Goal: Transaction & Acquisition: Purchase product/service

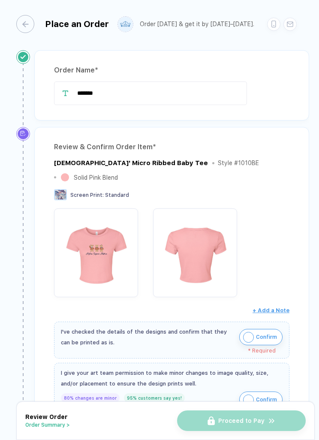
click at [260, 330] on span "Confirm" at bounding box center [266, 337] width 21 height 14
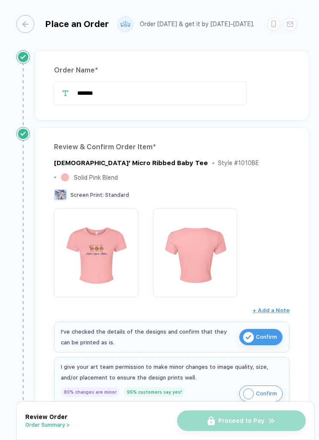
click at [254, 389] on img "button" at bounding box center [248, 394] width 11 height 11
click at [224, 99] on input "*******" at bounding box center [150, 94] width 193 height 24
type input "*"
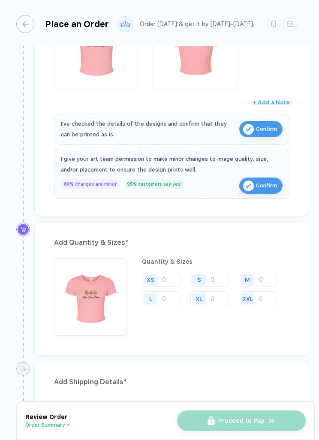
scroll to position [209, 0]
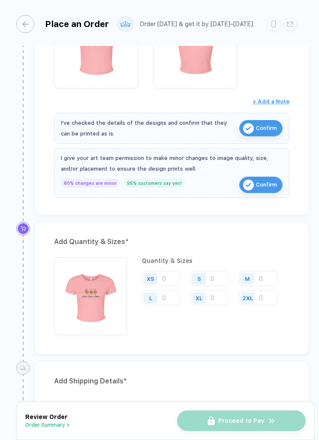
type input "**********"
click at [177, 271] on input "number" at bounding box center [161, 278] width 39 height 15
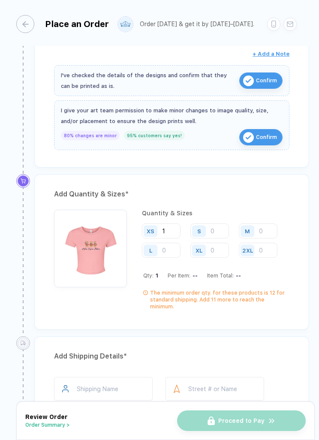
scroll to position [259, 0]
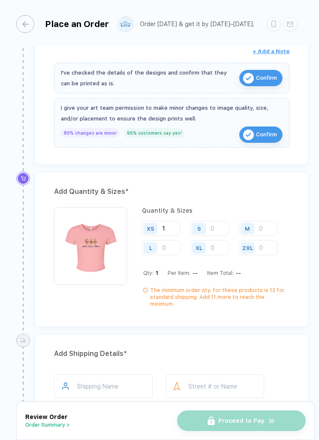
type input "1"
click at [269, 240] on input "number" at bounding box center [258, 247] width 39 height 15
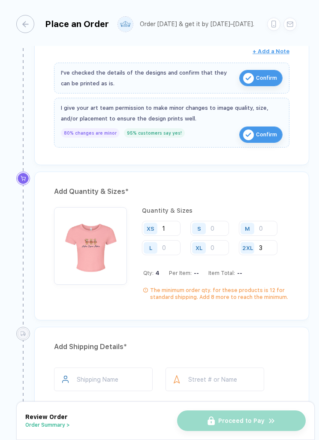
type input "3"
click at [215, 240] on input "number" at bounding box center [210, 247] width 39 height 15
click at [218, 221] on input "number" at bounding box center [210, 228] width 39 height 15
type input "1"
click at [263, 240] on input "3" at bounding box center [258, 247] width 39 height 15
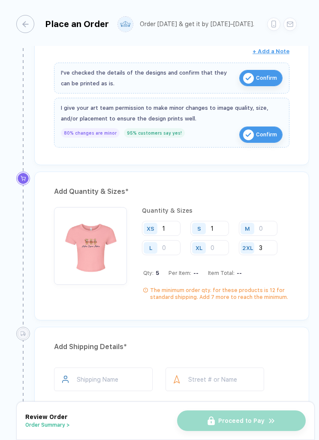
click at [259, 221] on input "number" at bounding box center [258, 228] width 39 height 15
type input "2"
click at [179, 240] on input "number" at bounding box center [161, 247] width 39 height 15
type input "1"
click at [215, 240] on input "number" at bounding box center [210, 247] width 39 height 15
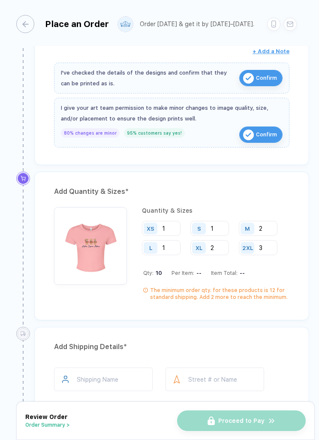
type input "2"
click at [227, 221] on input "1" at bounding box center [210, 228] width 39 height 15
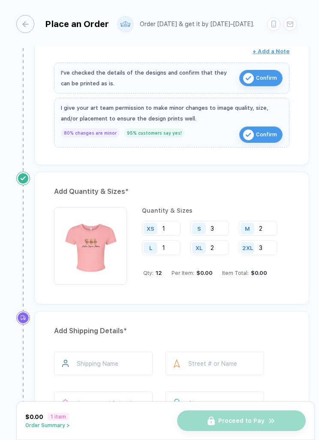
type input "3"
click at [260, 222] on input "2" at bounding box center [258, 228] width 39 height 15
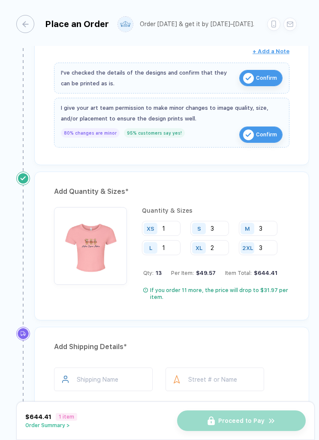
type input "3"
click at [222, 240] on input "2" at bounding box center [210, 247] width 39 height 15
click at [174, 240] on input "1" at bounding box center [161, 247] width 39 height 15
type input "3"
click at [224, 221] on input "3" at bounding box center [210, 228] width 39 height 15
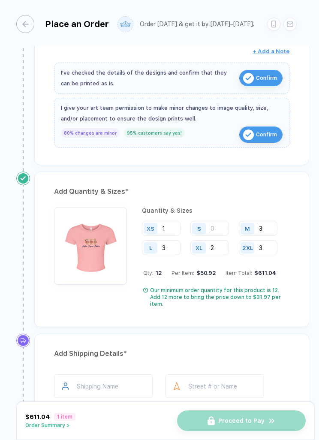
type input "3"
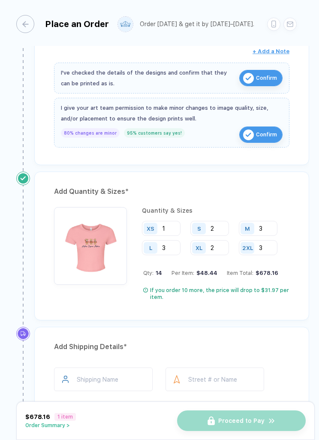
type input "2"
click at [223, 240] on input "2" at bounding box center [210, 247] width 39 height 15
type input "3"
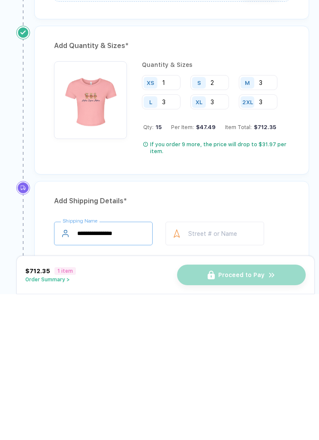
type input "**********"
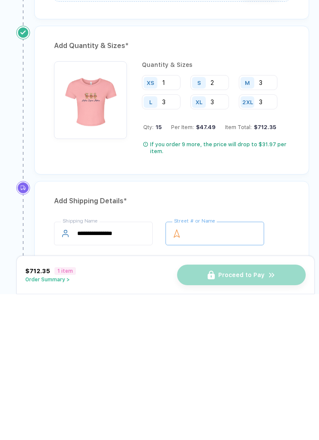
click at [259, 368] on input "text" at bounding box center [215, 380] width 99 height 24
type input "**********"
click at [247, 408] on input "text" at bounding box center [215, 420] width 99 height 24
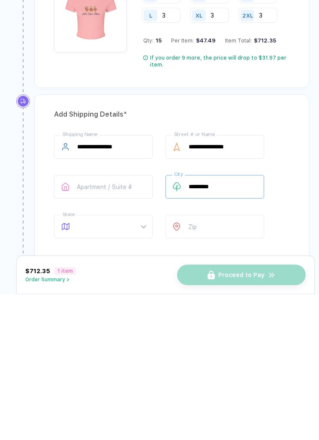
scroll to position [351, 0]
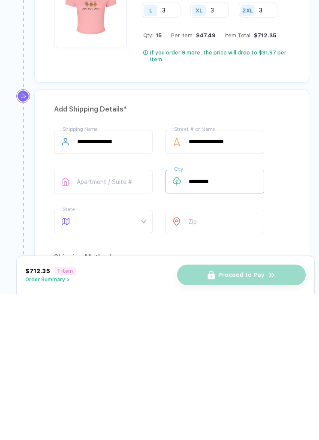
click at [152, 356] on div at bounding box center [103, 368] width 99 height 24
type input "********"
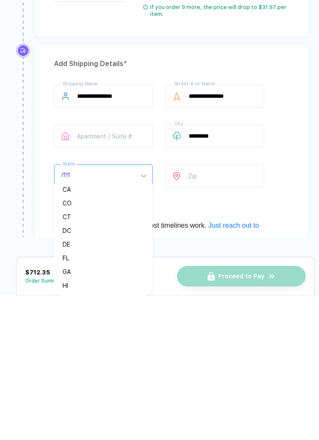
scroll to position [56, 0]
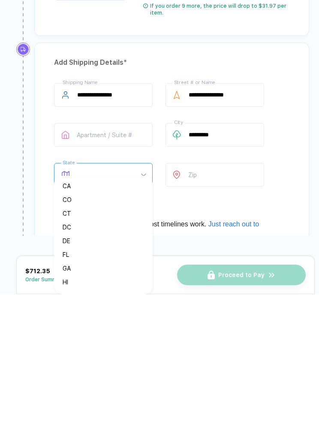
click at [97, 410] on div "GA" at bounding box center [100, 414] width 75 height 9
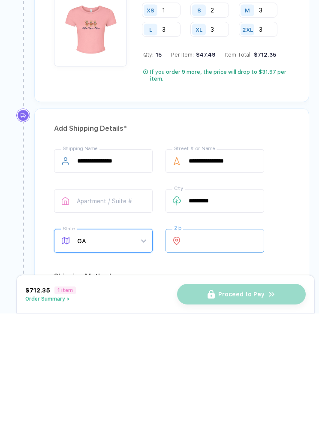
click at [231, 356] on input "number" at bounding box center [215, 368] width 99 height 24
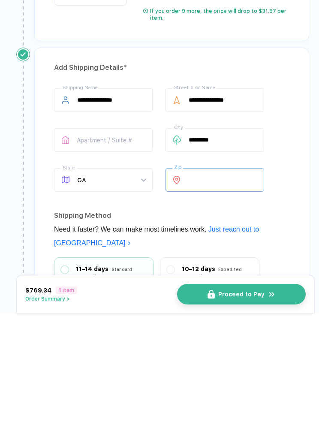
scroll to position [419, 0]
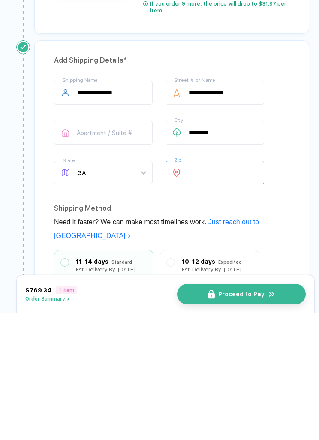
type input "*****"
click at [304, 213] on div "**********" at bounding box center [171, 372] width 275 height 410
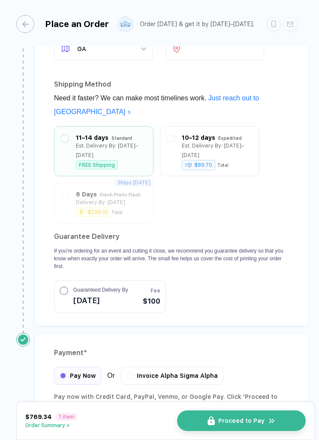
scroll to position [669, 0]
click at [274, 419] on img "button" at bounding box center [272, 421] width 8 height 8
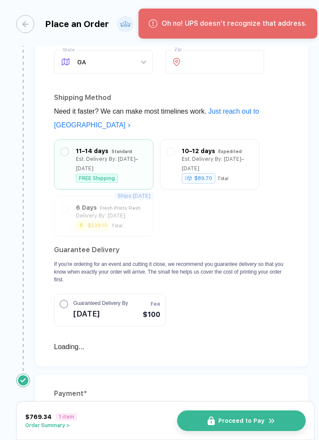
scroll to position [0, 0]
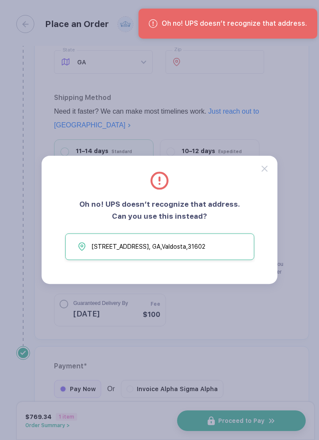
click at [239, 248] on button "[STREET_ADDRESS]" at bounding box center [159, 247] width 189 height 27
type input "********"
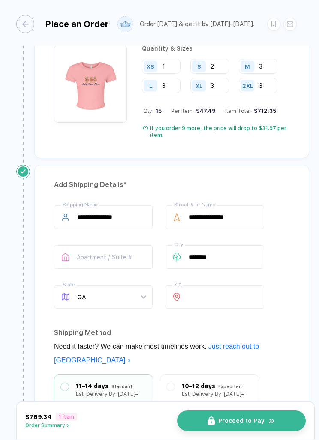
scroll to position [409, 0]
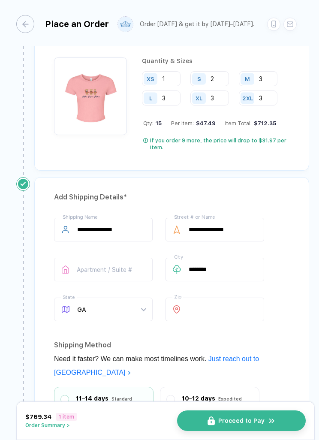
click at [275, 423] on img "button" at bounding box center [272, 421] width 8 height 8
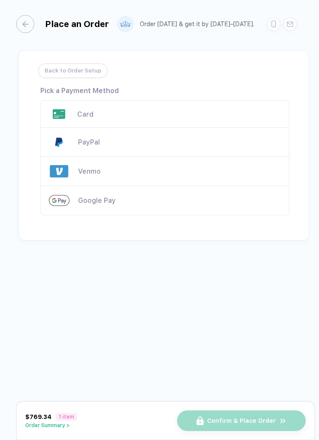
click at [133, 103] on div "Card" at bounding box center [164, 113] width 249 height 27
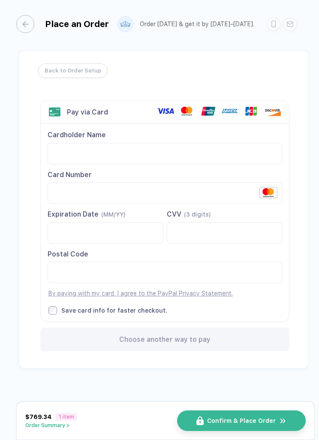
scroll to position [11, 0]
click at [278, 424] on button "Confirm & Place Order" at bounding box center [241, 421] width 129 height 21
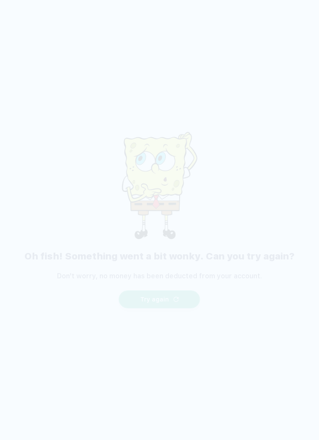
click at [185, 290] on button "Try again" at bounding box center [160, 299] width 82 height 18
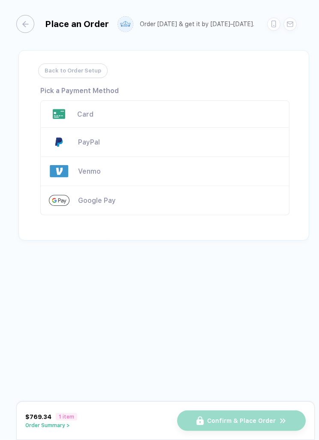
scroll to position [0, 0]
click at [66, 410] on div "$769.34 1 item Order Summary > Confirm & Place Order" at bounding box center [165, 421] width 299 height 39
click at [50, 424] on button "Order Summary >" at bounding box center [51, 426] width 52 height 6
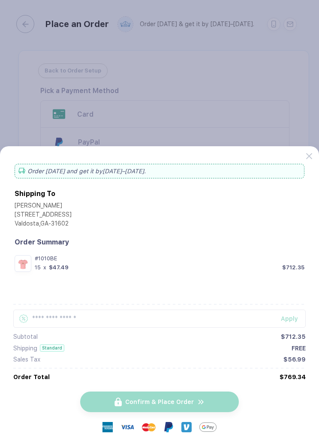
click at [220, 403] on div "Confirm & Place Order" at bounding box center [159, 410] width 319 height 59
click at [294, 146] on div "Order [DATE] and get it by [DATE]–[DATE] . Shipping To [PERSON_NAME] [STREET_AD…" at bounding box center [159, 293] width 319 height 294
click at [307, 154] on icon at bounding box center [309, 156] width 6 height 6
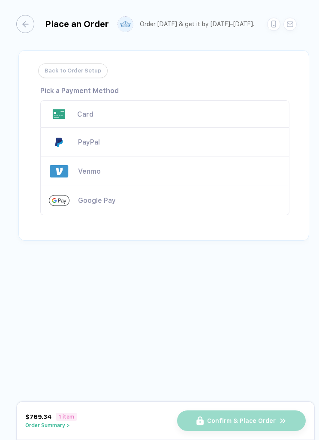
click at [242, 109] on div "Card" at bounding box center [164, 113] width 249 height 27
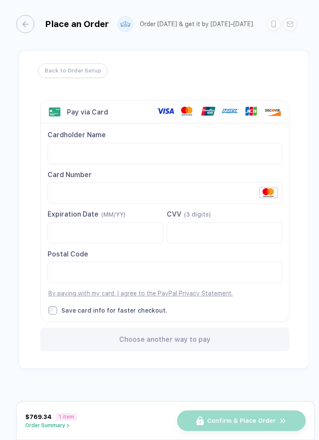
click at [253, 250] on div "Postal Code" at bounding box center [165, 254] width 235 height 9
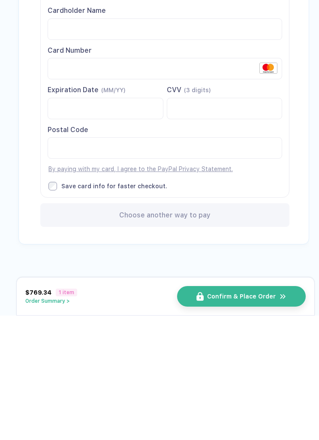
scroll to position [27, 0]
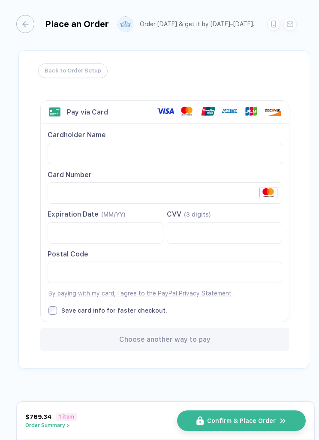
click at [284, 421] on img "button" at bounding box center [283, 421] width 8 height 8
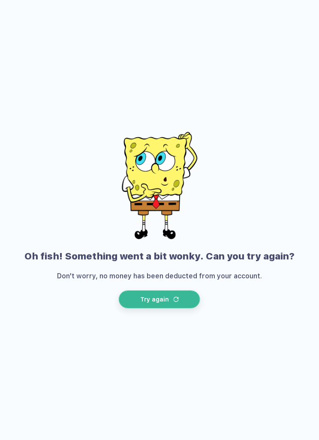
scroll to position [0, 0]
click at [280, 129] on div "Oh fish! Something went a bit wonky. Can you try again? Don't worry, no money h…" at bounding box center [159, 214] width 319 height 429
click at [185, 297] on button "Try again" at bounding box center [160, 299] width 82 height 18
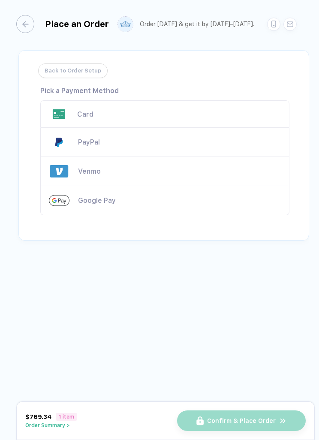
click at [20, 27] on div "button" at bounding box center [25, 24] width 18 height 18
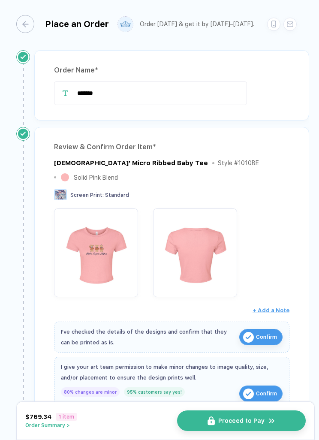
click at [64, 189] on img at bounding box center [60, 194] width 13 height 11
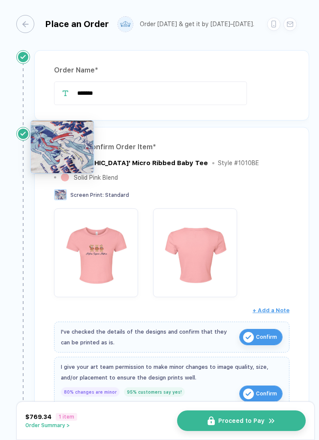
click at [112, 192] on span "Standard" at bounding box center [117, 195] width 24 height 6
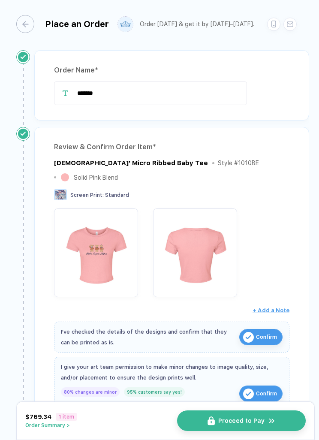
click at [214, 95] on input "*******" at bounding box center [150, 94] width 193 height 24
type input "*"
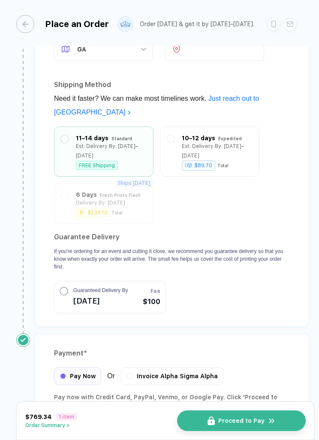
scroll to position [663, 0]
type input "**********"
click at [275, 413] on button "Proceed to Pay" at bounding box center [241, 421] width 129 height 21
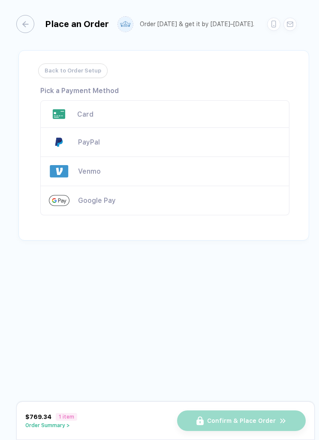
click at [195, 117] on div "Card" at bounding box center [179, 114] width 204 height 8
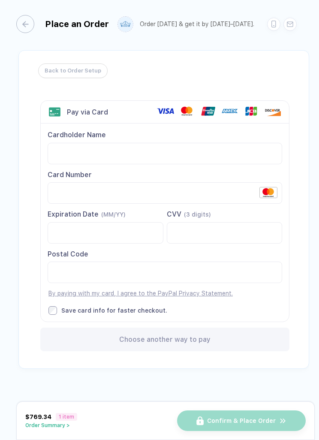
click at [126, 243] on div "Expiration Date (MM/YY) CVV (3 digits) Postal Code" at bounding box center [165, 254] width 235 height 88
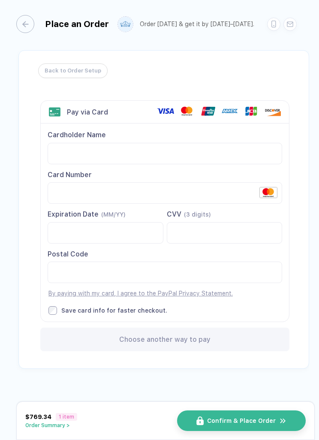
scroll to position [26, 0]
click at [254, 414] on button "Confirm & Place Order" at bounding box center [241, 421] width 129 height 21
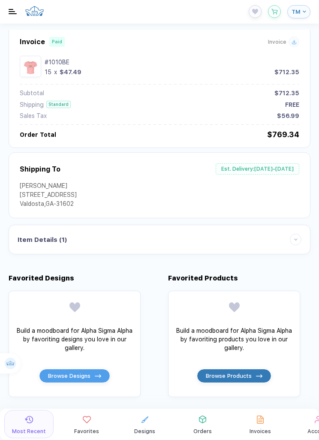
scroll to position [53, 0]
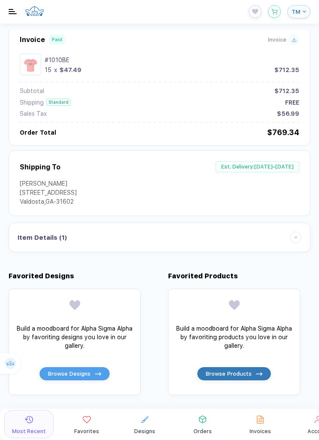
click at [287, 238] on div "Item Details ( 1 )" at bounding box center [160, 238] width 284 height 12
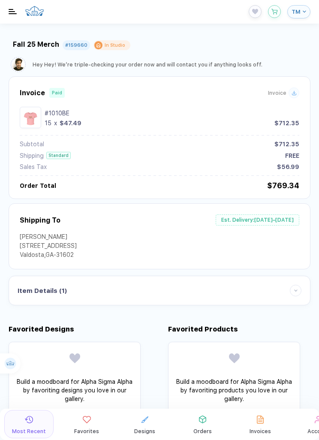
scroll to position [0, 0]
